Goal: Check status: Check status

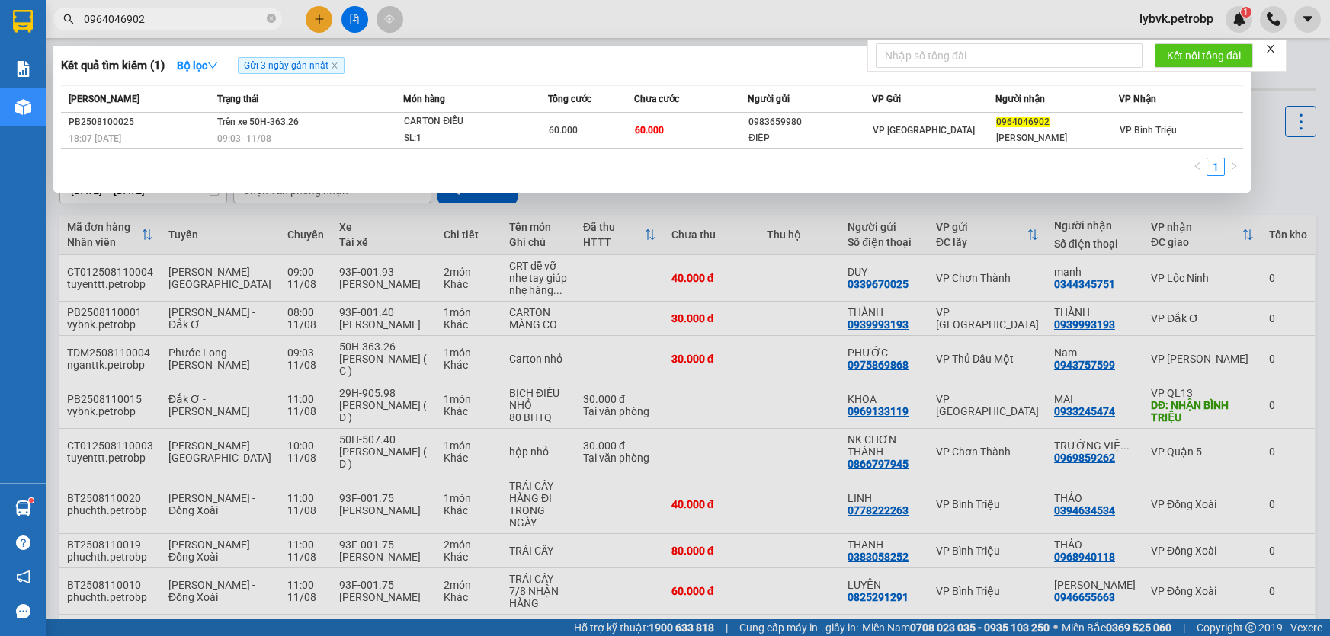
click at [266, 16] on span "0964046902" at bounding box center [167, 19] width 229 height 23
click at [220, 18] on input "0964046902" at bounding box center [174, 19] width 180 height 17
click at [268, 18] on icon "close-circle" at bounding box center [271, 18] width 9 height 9
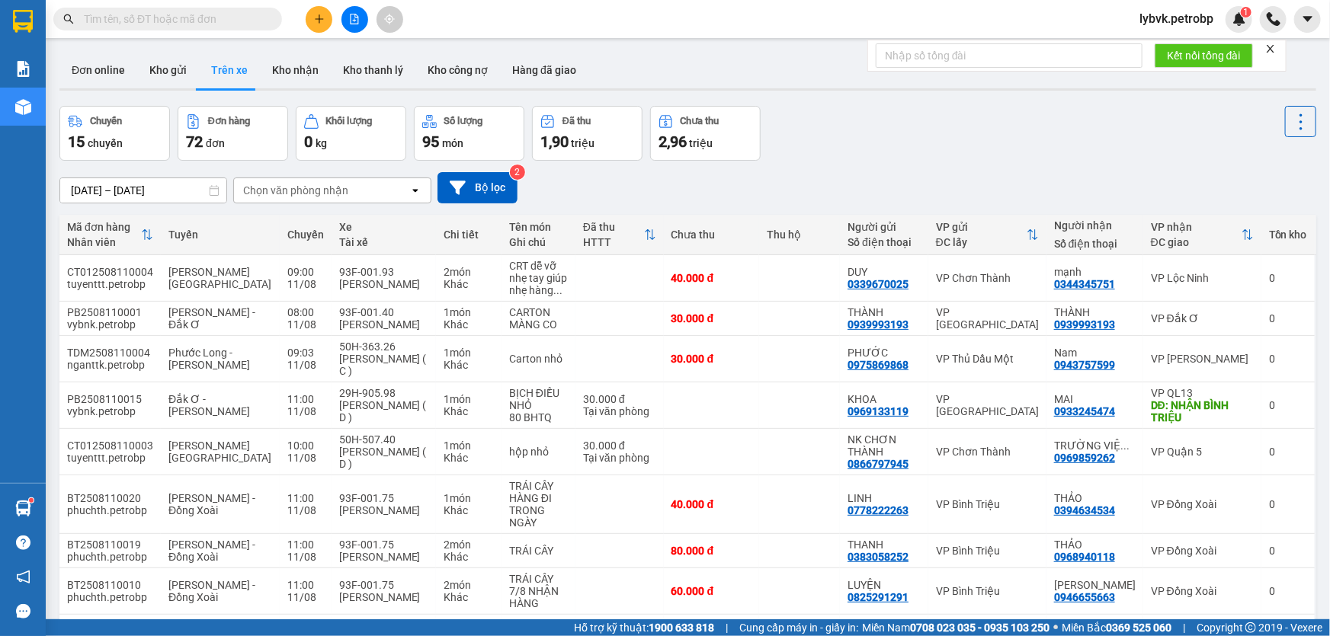
click at [210, 20] on input "text" at bounding box center [174, 19] width 180 height 17
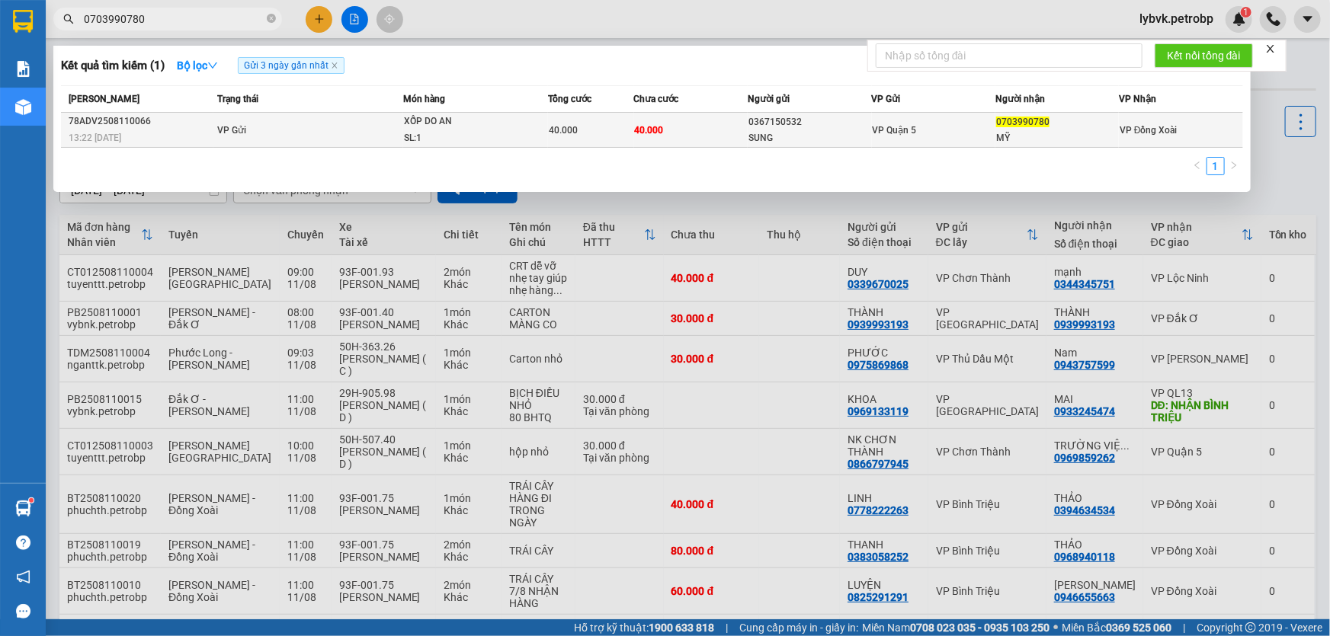
type input "0703990780"
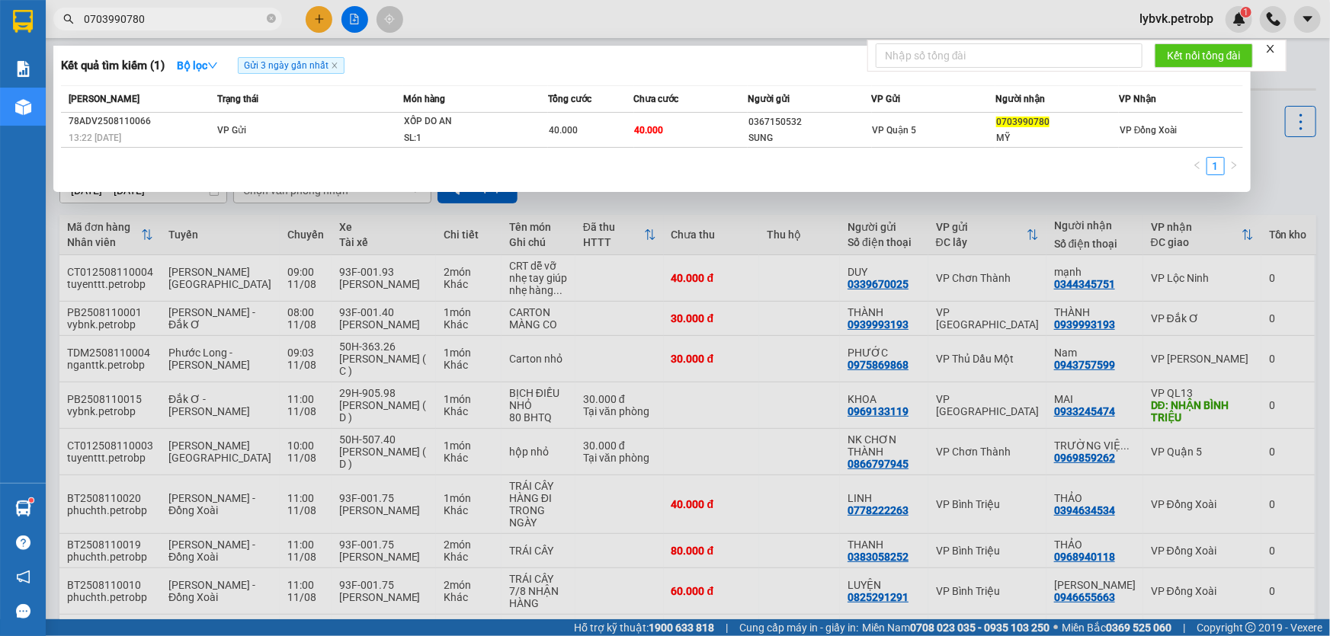
click at [443, 128] on div "XỐP DO AN" at bounding box center [461, 122] width 114 height 17
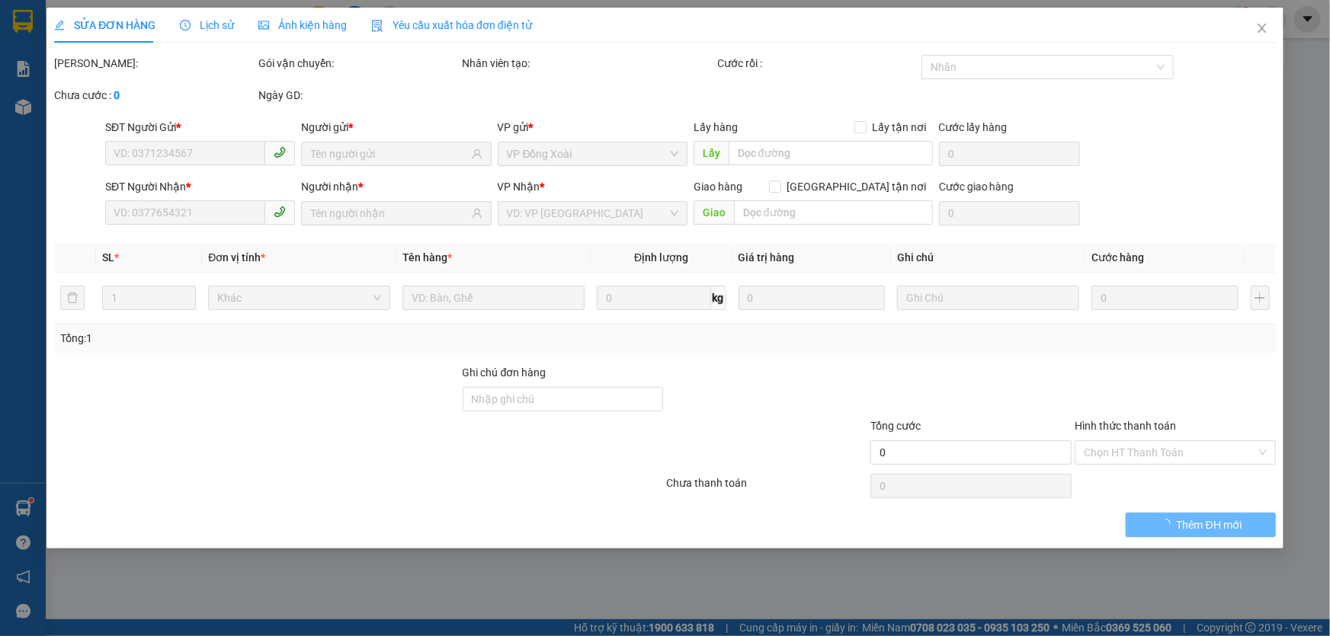
type input "0367150532"
type input "SUNG"
type input "0703990780"
type input "MỸ"
type input "40.000"
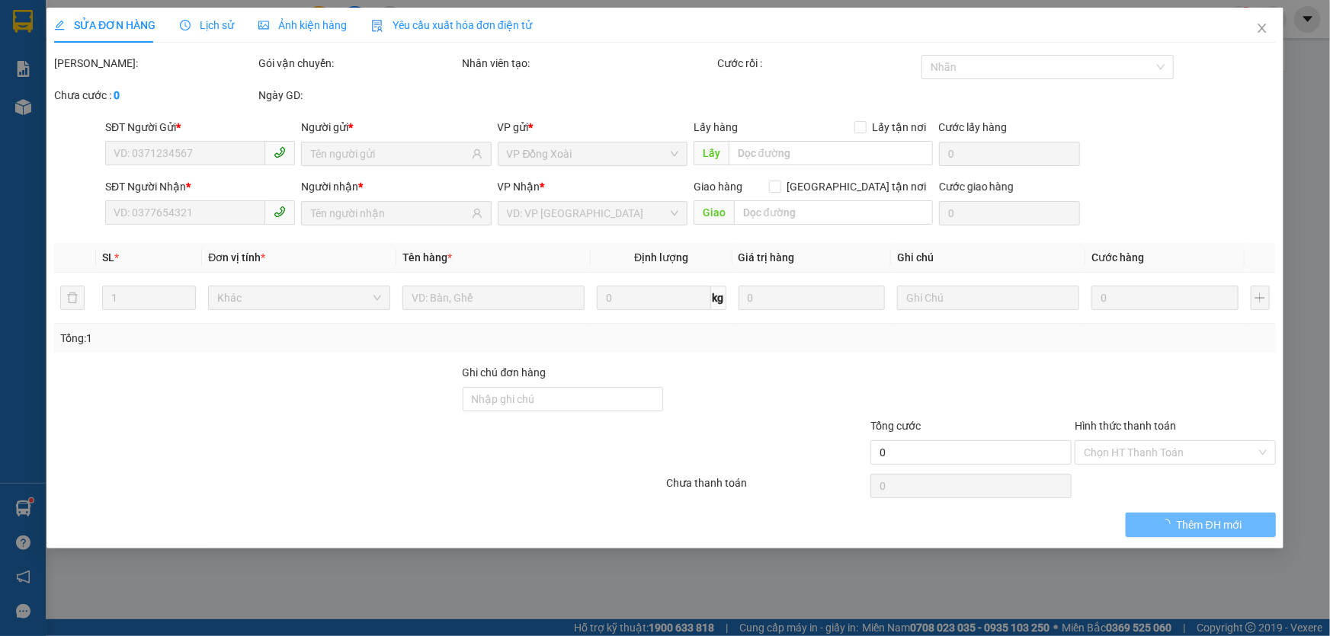
type input "40.000"
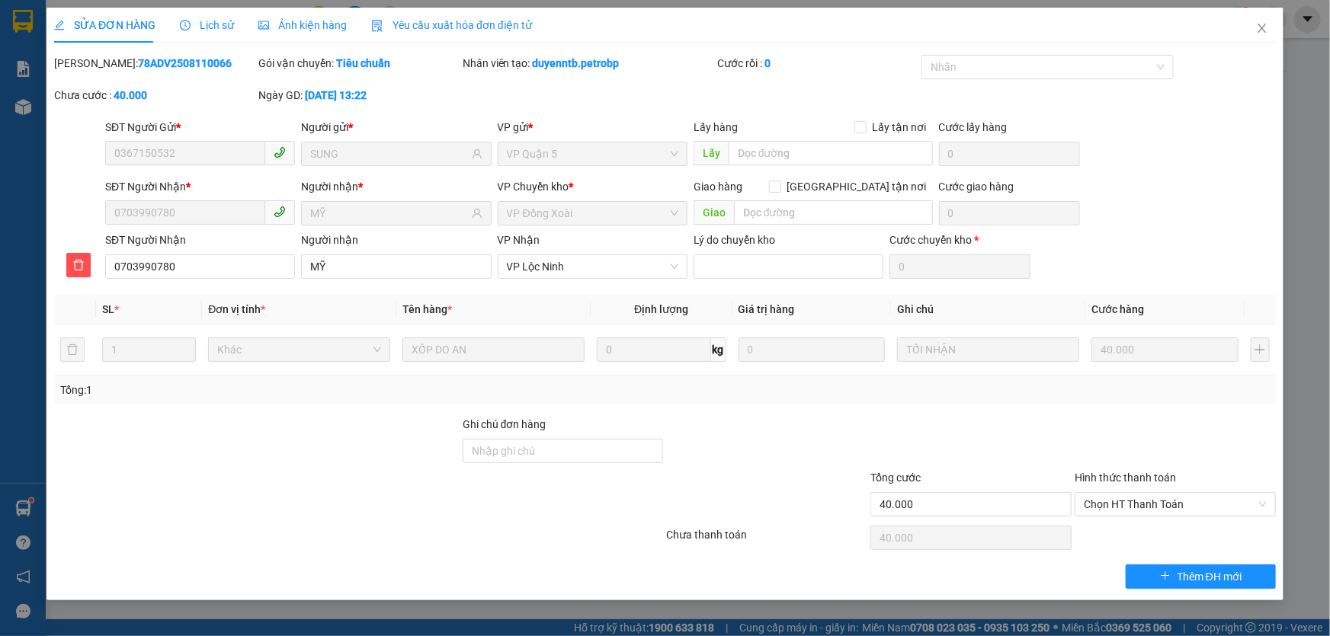
click at [221, 26] on span "Lịch sử" at bounding box center [207, 25] width 54 height 12
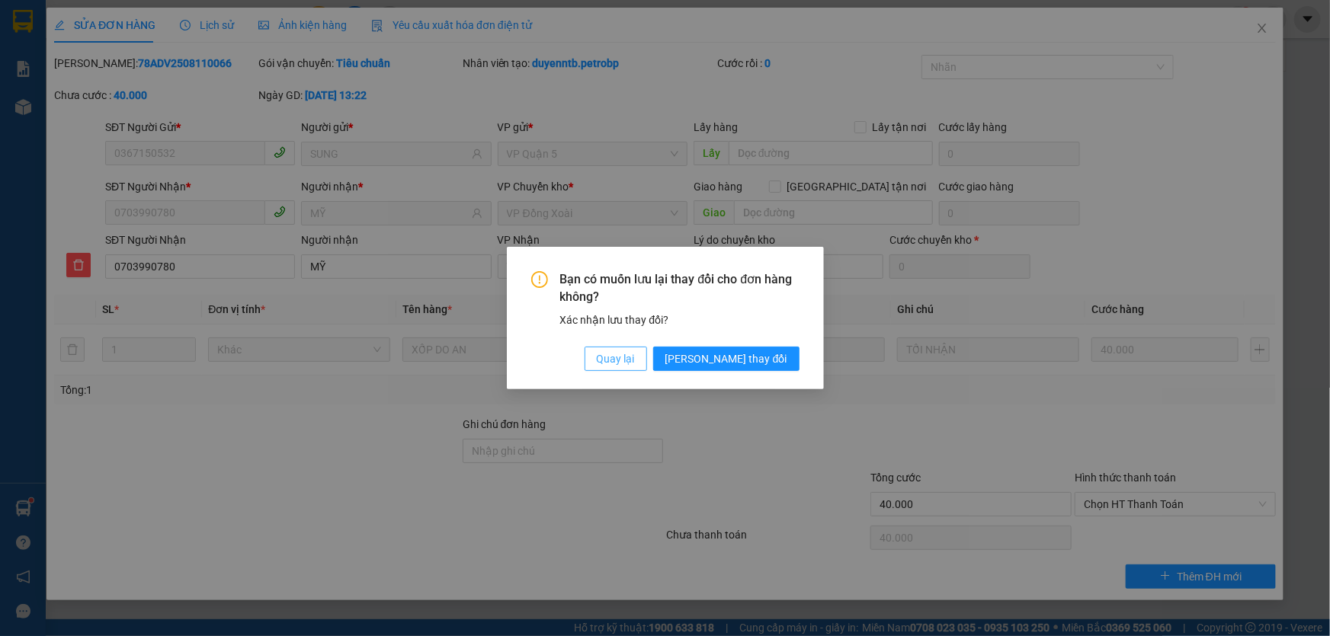
click at [635, 355] on span "Quay lại" at bounding box center [616, 358] width 38 height 17
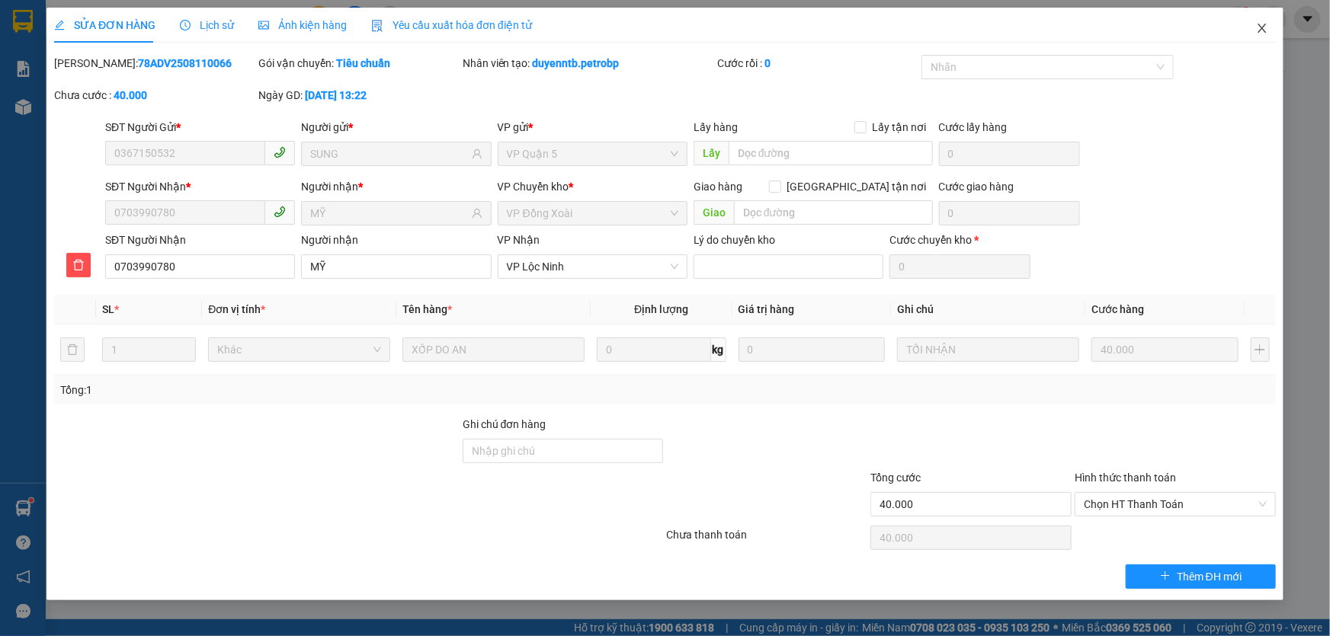
click at [1264, 29] on icon "close" at bounding box center [1262, 28] width 12 height 12
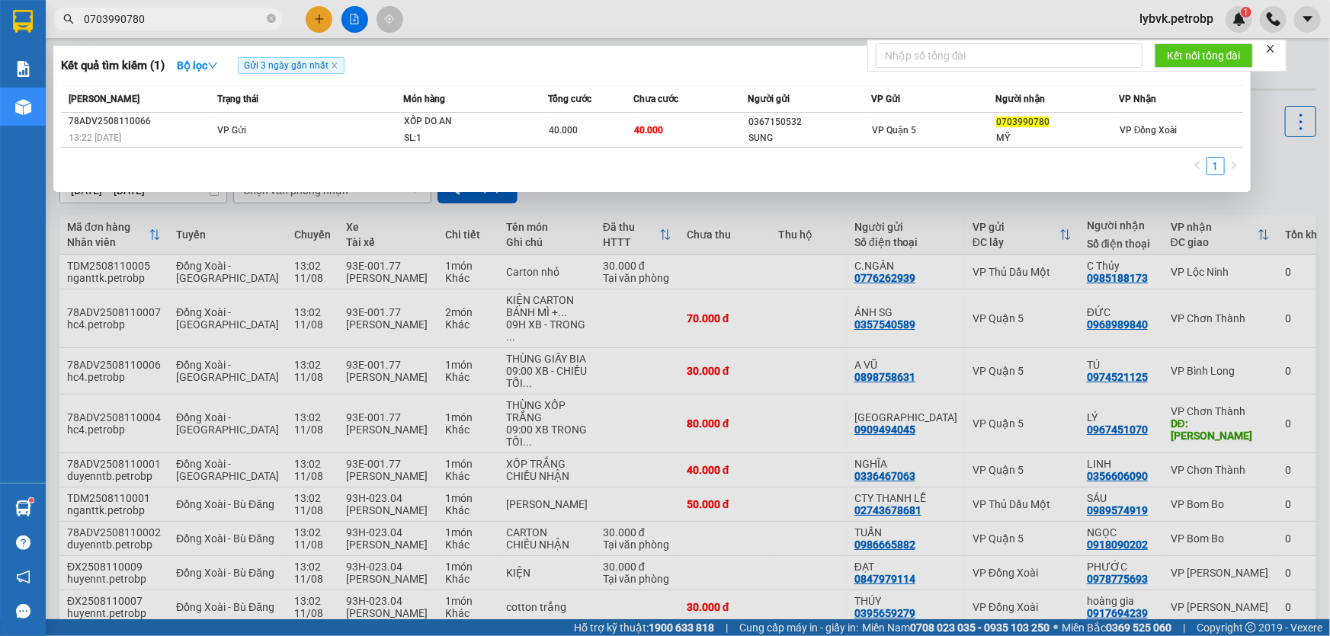
click at [197, 17] on input "0703990780" at bounding box center [174, 19] width 180 height 17
click at [334, 66] on icon "close" at bounding box center [335, 66] width 8 height 8
click at [226, 19] on input "0703990780" at bounding box center [174, 19] width 180 height 17
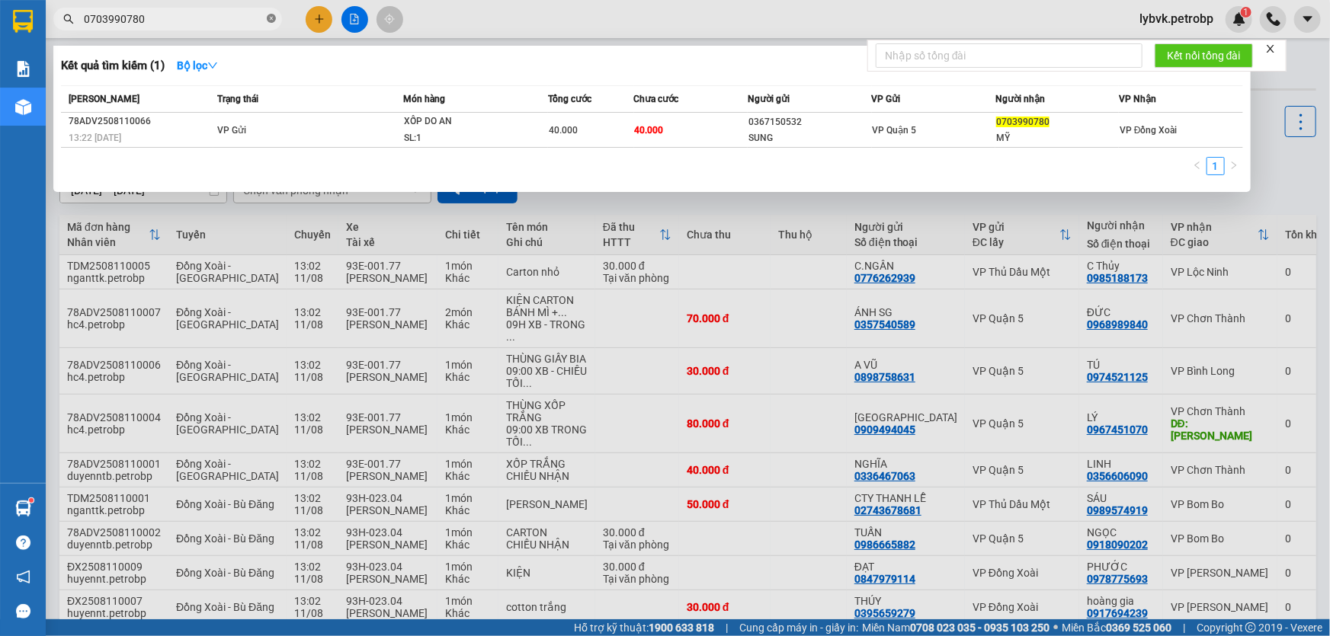
click at [268, 14] on icon "close-circle" at bounding box center [271, 18] width 9 height 9
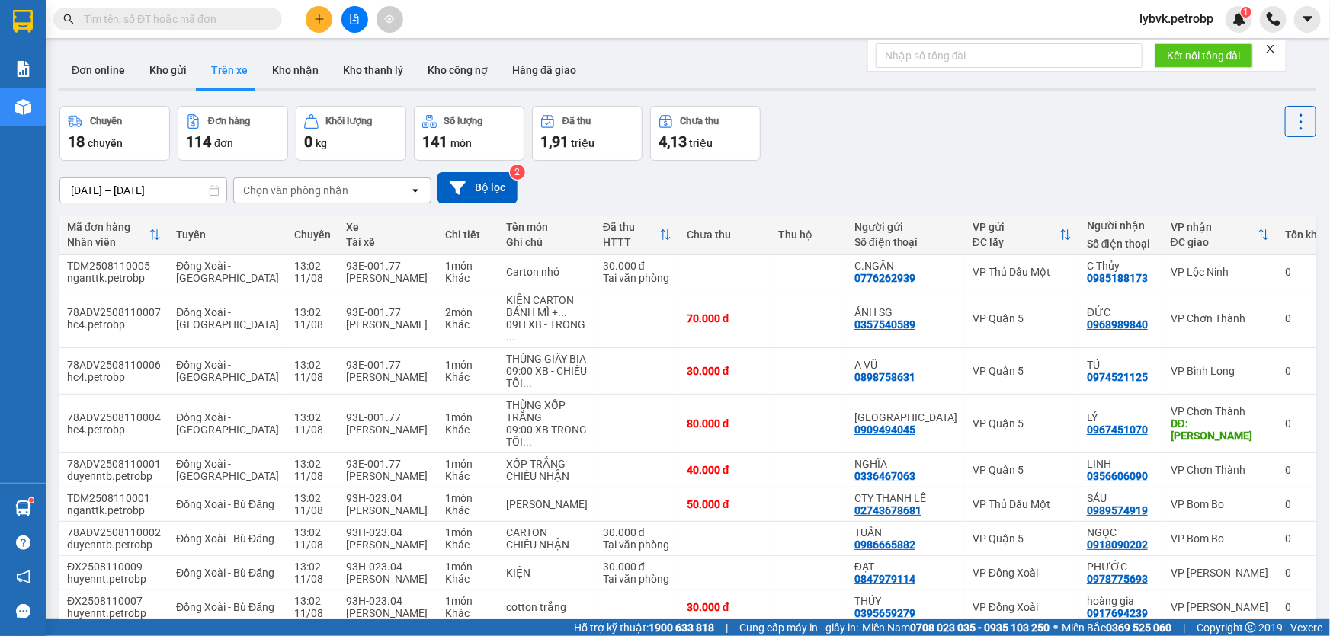
click at [196, 13] on input "text" at bounding box center [174, 19] width 180 height 17
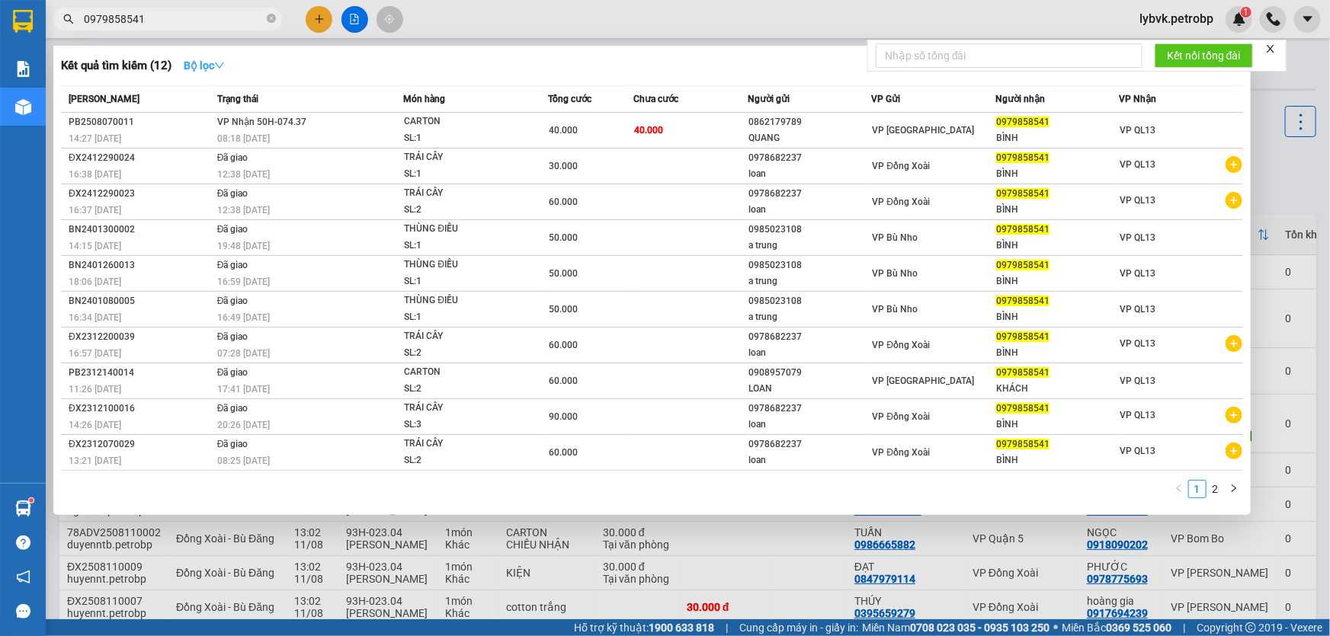
type input "0979858541"
click at [225, 66] on icon "down" at bounding box center [219, 65] width 11 height 11
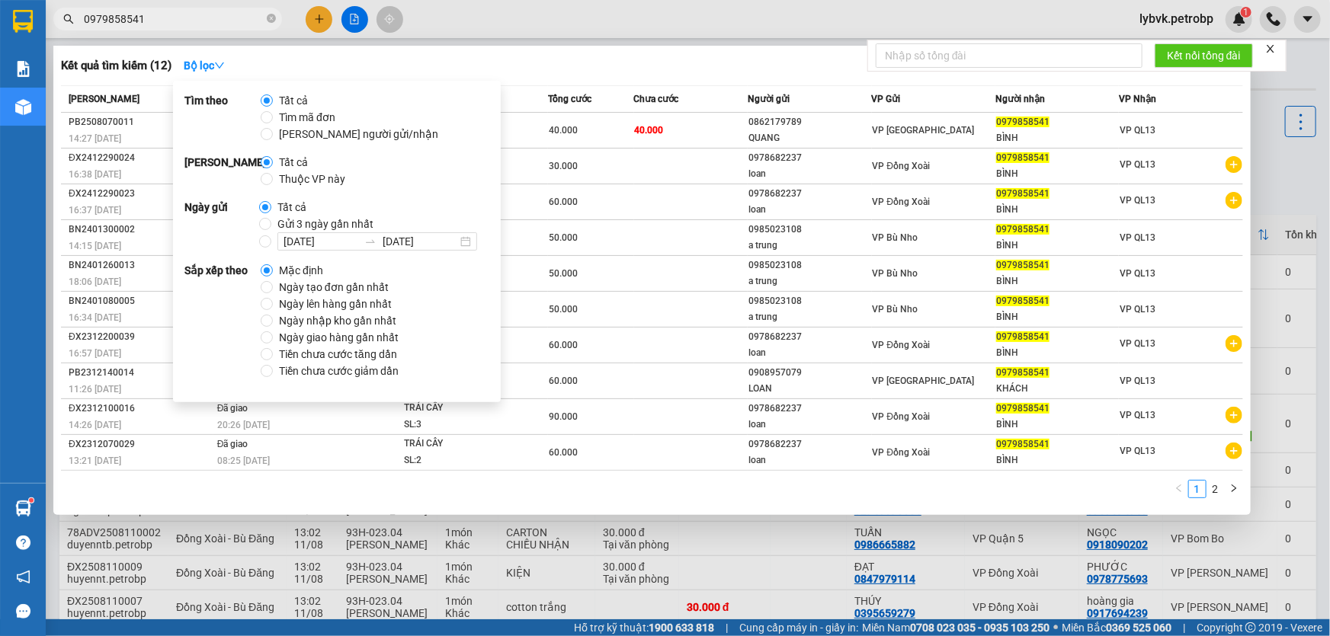
click at [371, 222] on span "Gửi 3 ngày gần nhất" at bounding box center [325, 224] width 108 height 17
click at [271, 222] on input "Gửi 3 ngày gần nhất" at bounding box center [265, 224] width 12 height 12
radio input "true"
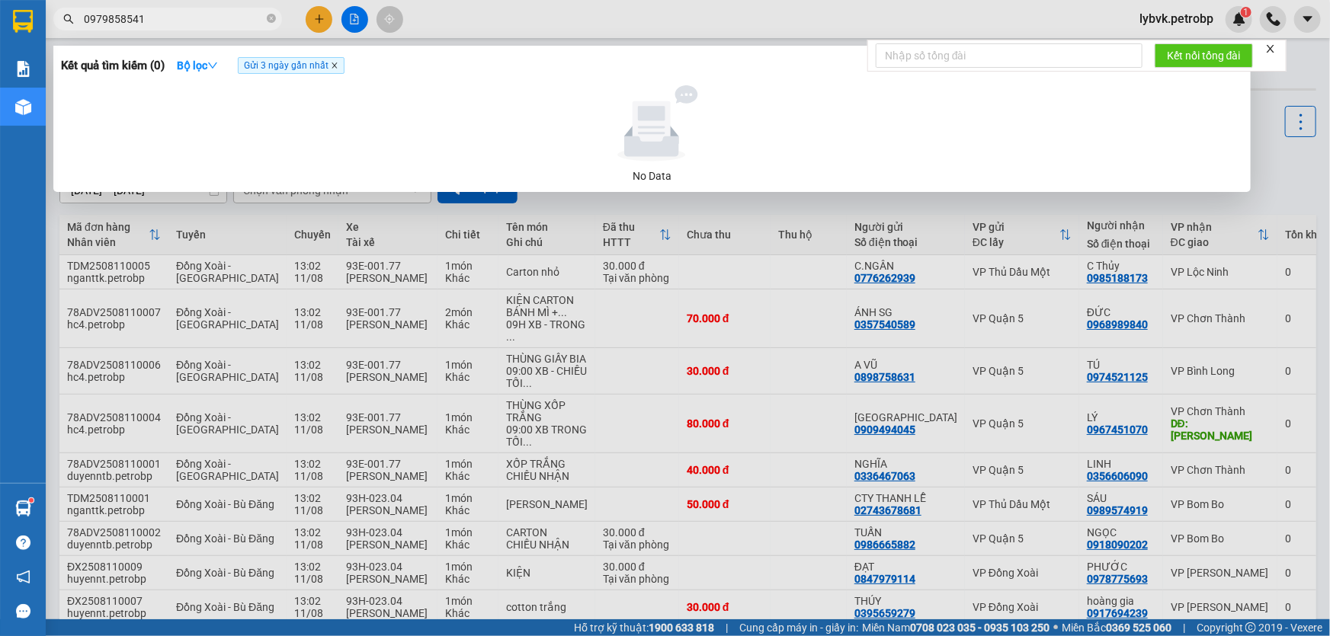
click at [338, 65] on icon "close" at bounding box center [335, 66] width 8 height 8
radio input "true"
radio input "false"
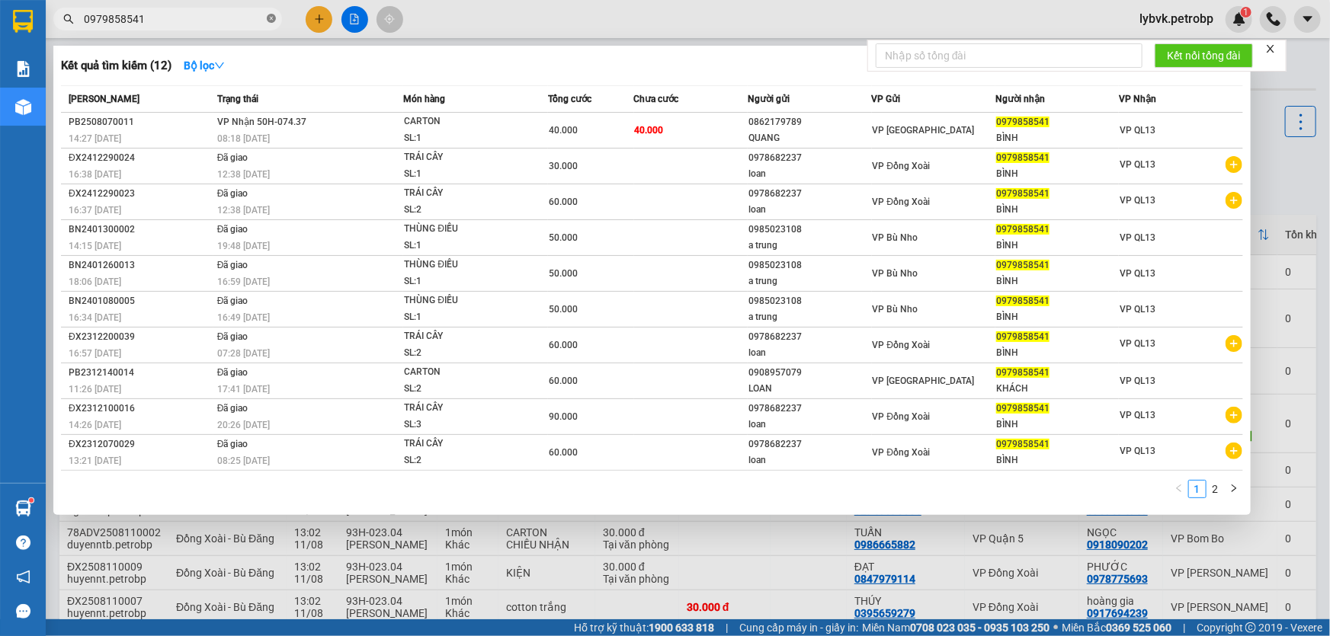
click at [267, 15] on icon "close-circle" at bounding box center [271, 18] width 9 height 9
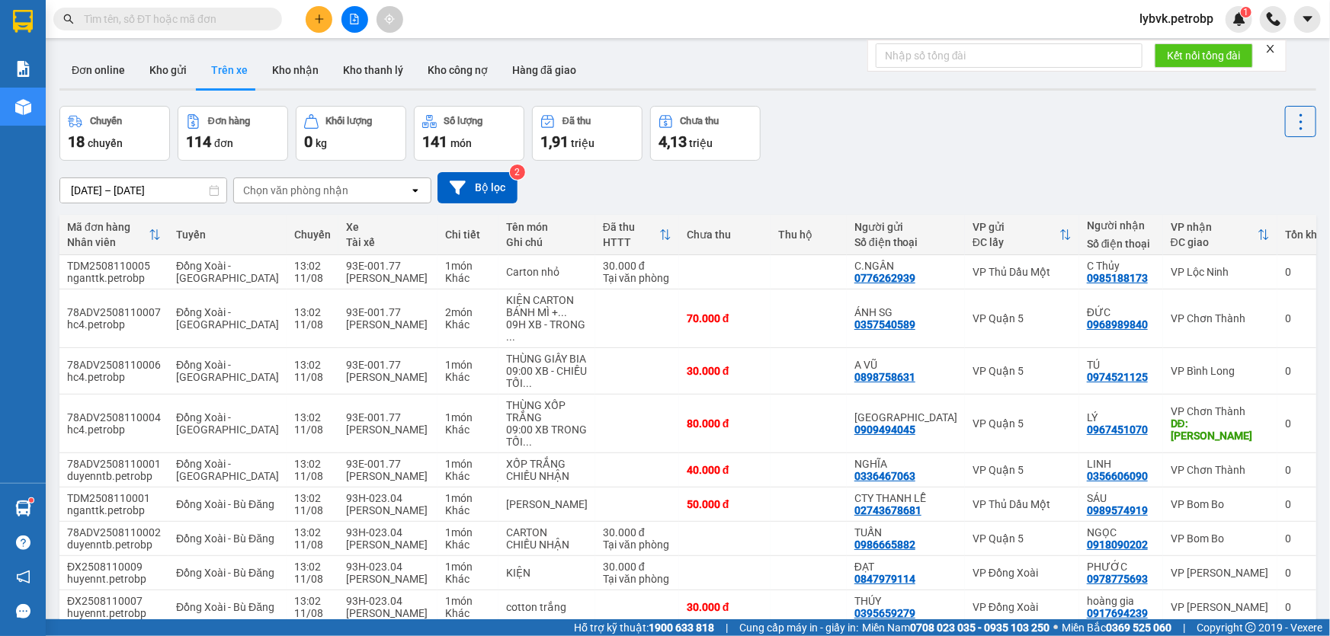
click at [224, 15] on input "text" at bounding box center [174, 19] width 180 height 17
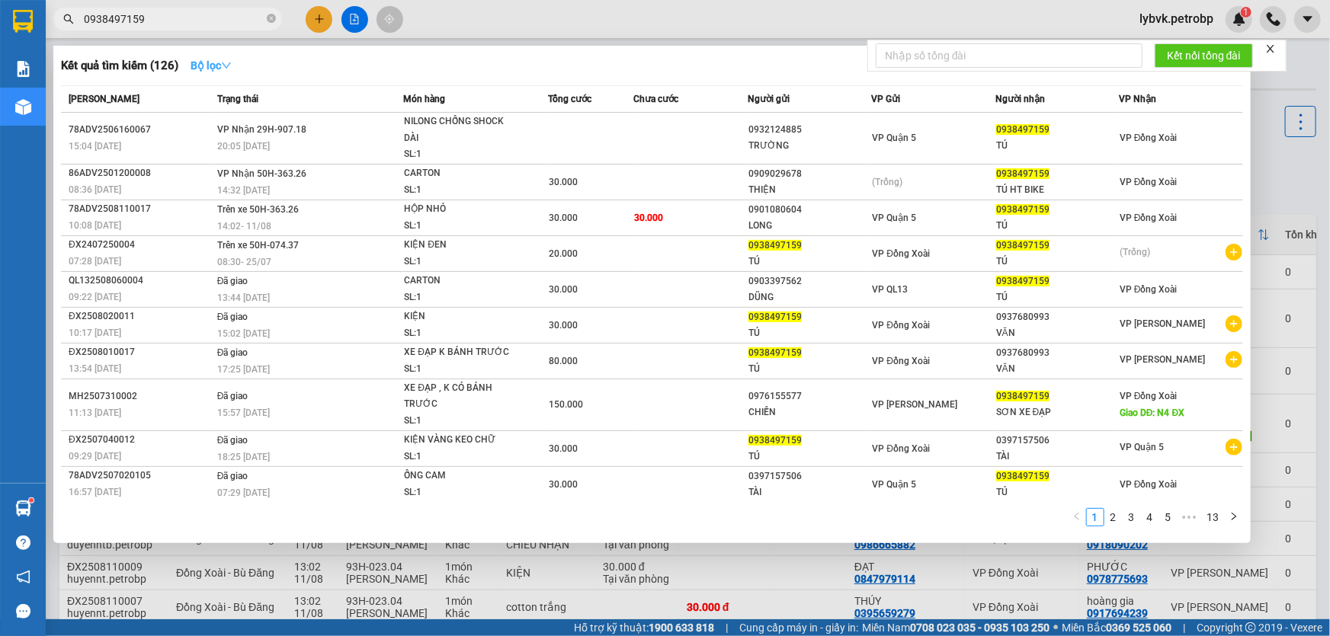
type input "0938497159"
click at [242, 64] on button "Bộ lọc" at bounding box center [211, 65] width 66 height 24
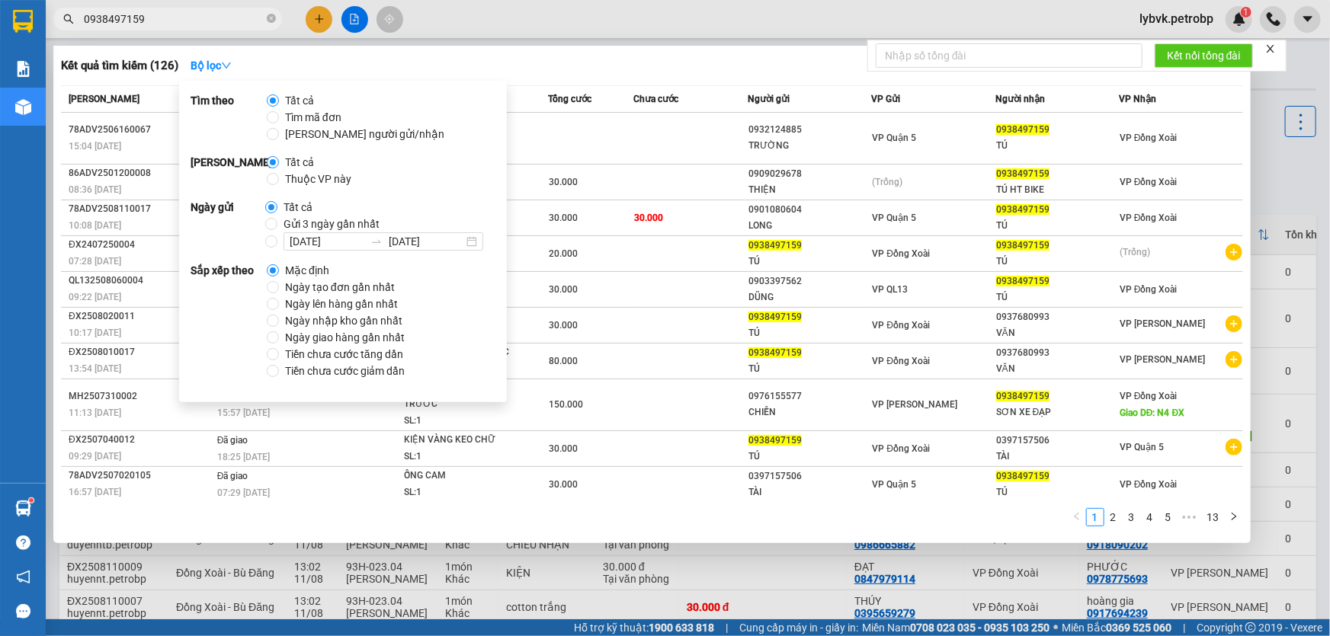
click at [334, 223] on span "Gửi 3 ngày gần nhất" at bounding box center [331, 224] width 108 height 17
click at [277, 223] on input "Gửi 3 ngày gần nhất" at bounding box center [271, 224] width 12 height 12
radio input "true"
radio input "false"
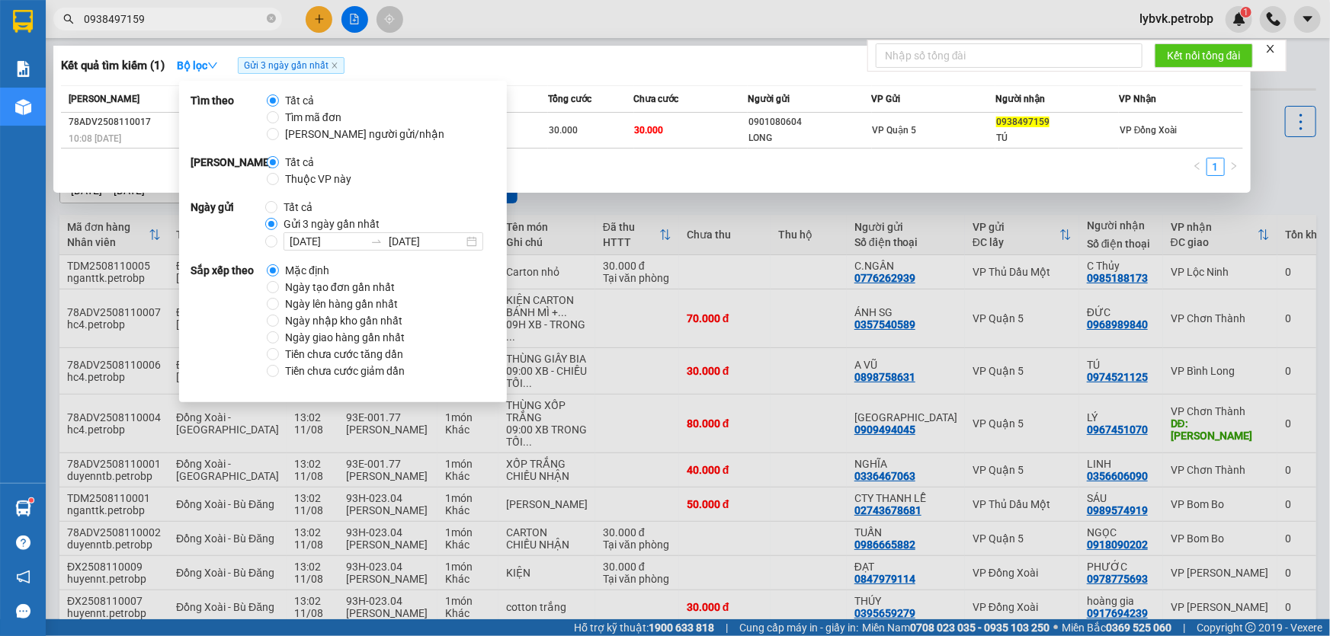
click at [592, 53] on div "Kết quả tìm kiếm ( 1 ) Bộ lọc Gửi 3 ngày gần nhất" at bounding box center [652, 65] width 1182 height 24
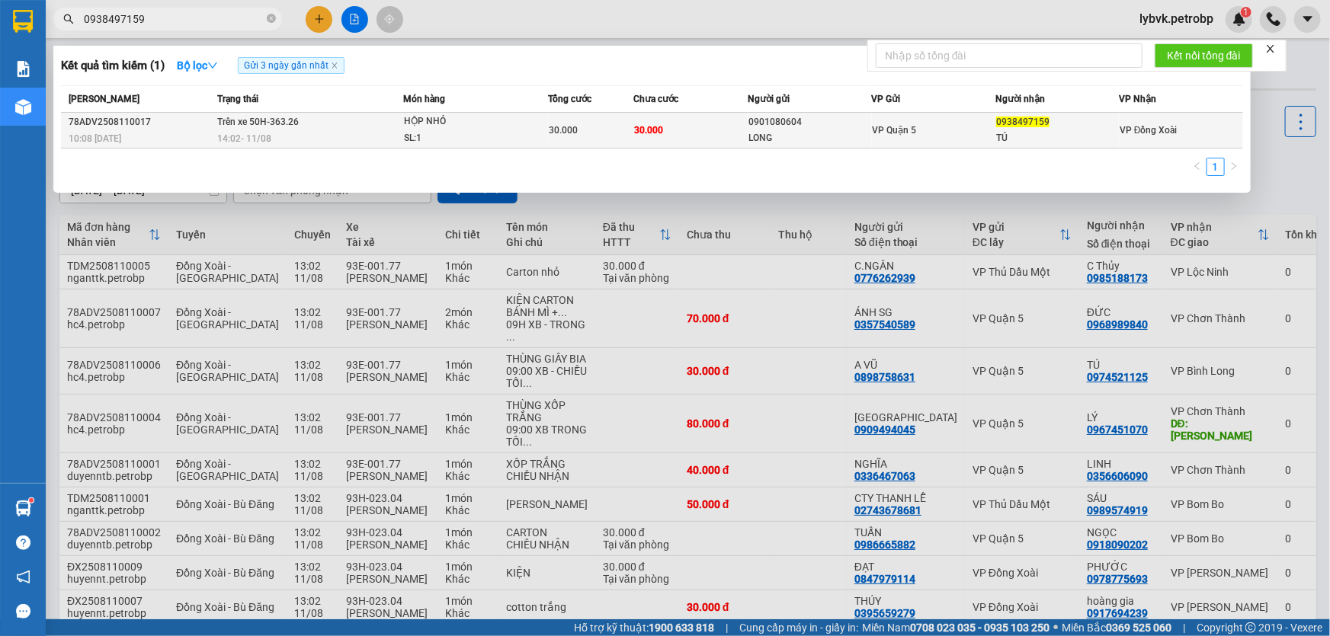
click at [423, 118] on div "HỘP NHỎ" at bounding box center [461, 122] width 114 height 17
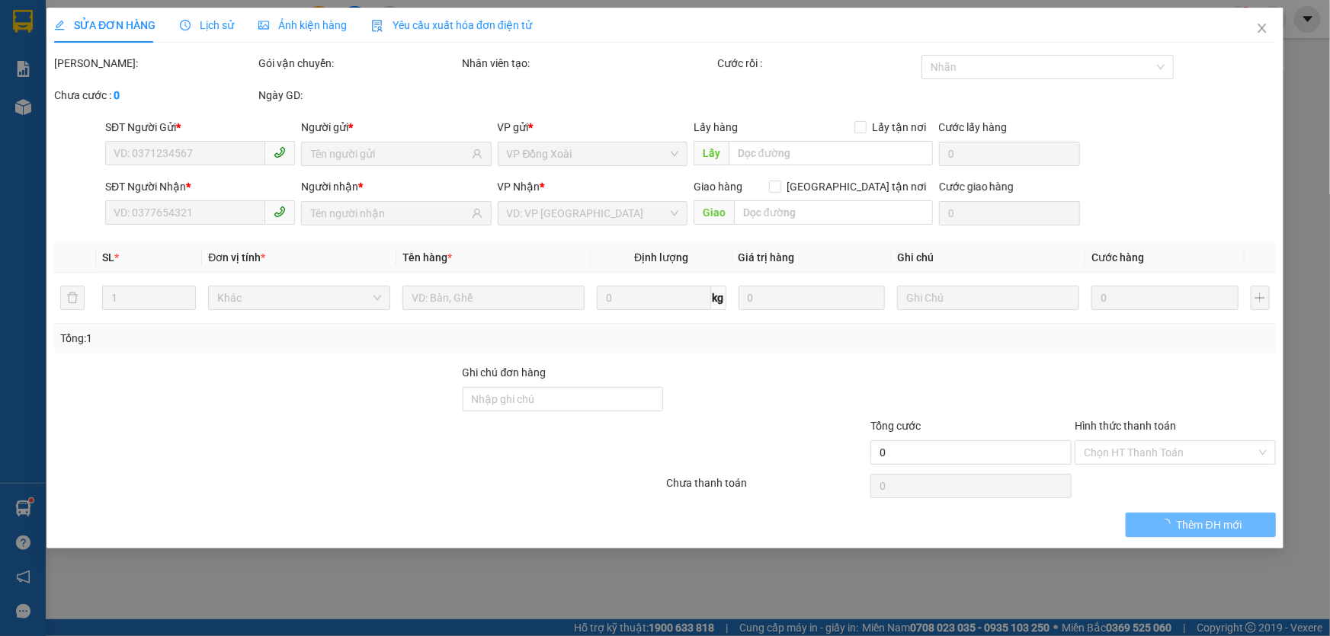
type input "0901080604"
type input "LONG"
type input "0938497159"
type input "TÚ"
type input "30.000"
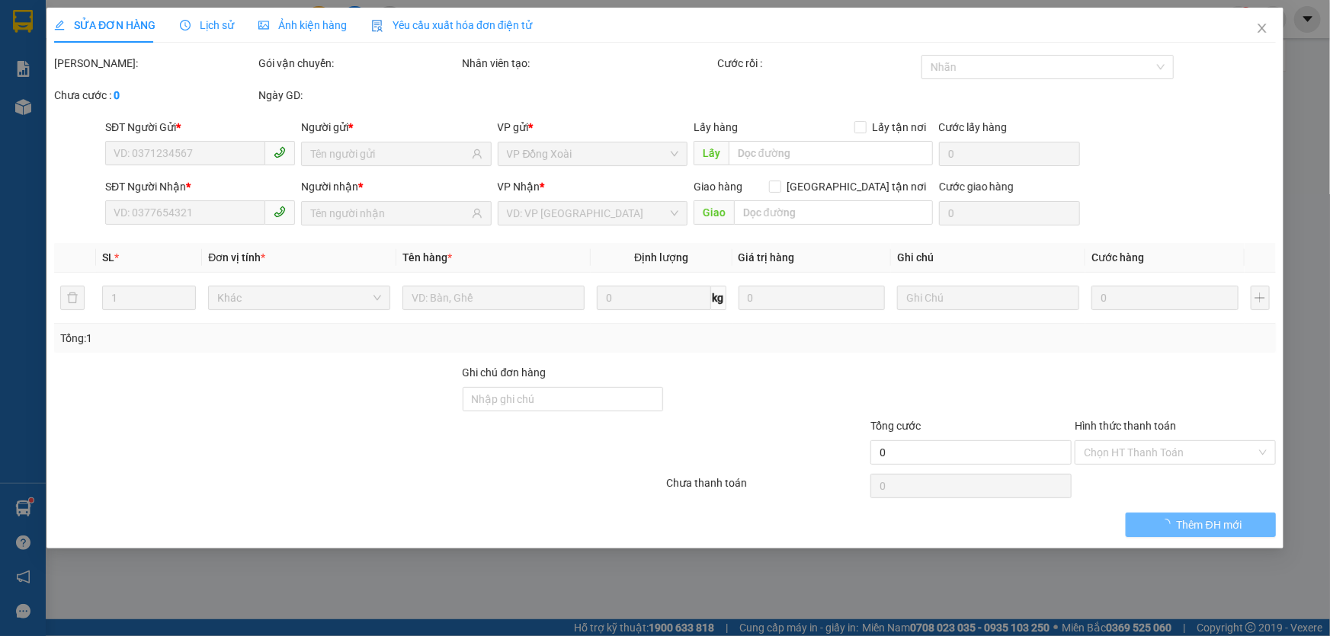
type input "30.000"
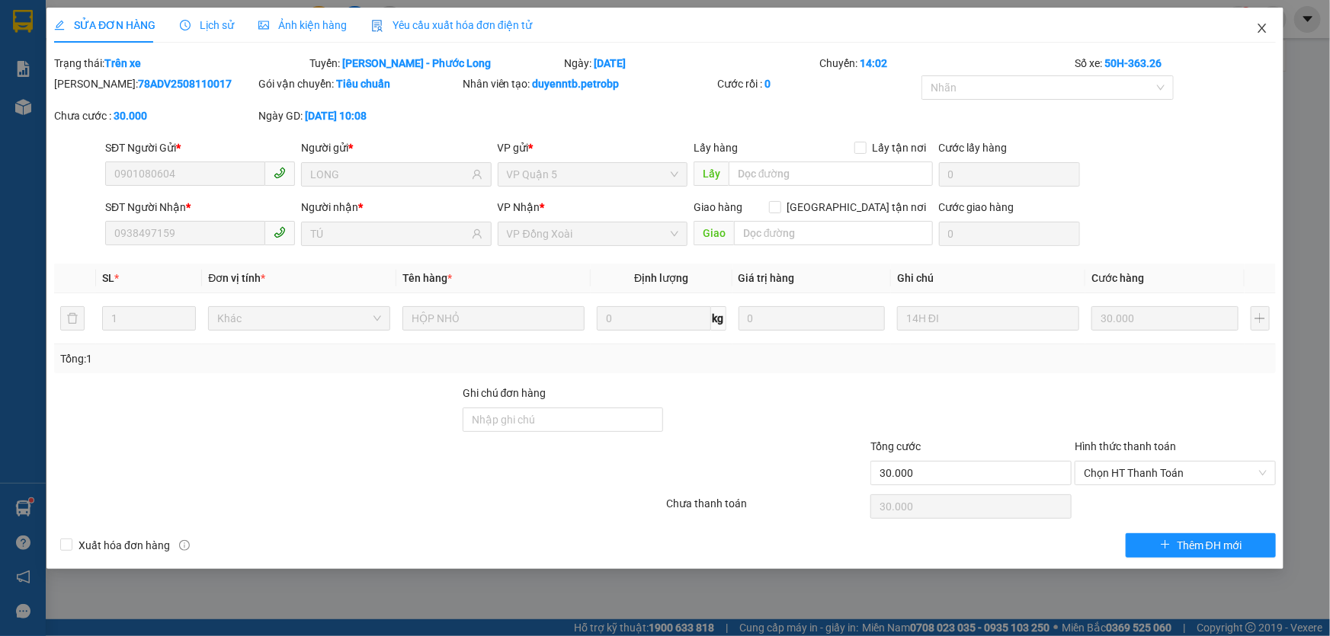
click at [1262, 29] on icon "close" at bounding box center [1261, 28] width 8 height 9
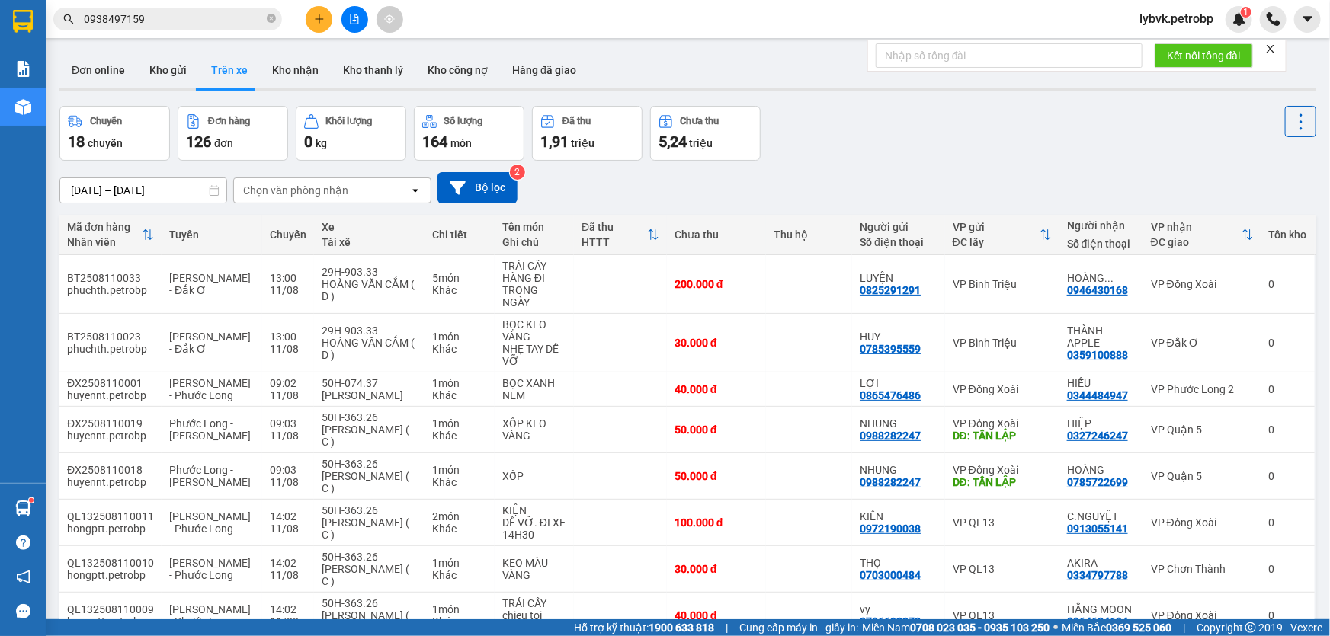
click at [189, 19] on input "0938497159" at bounding box center [174, 19] width 180 height 17
